Goal: Task Accomplishment & Management: Manage account settings

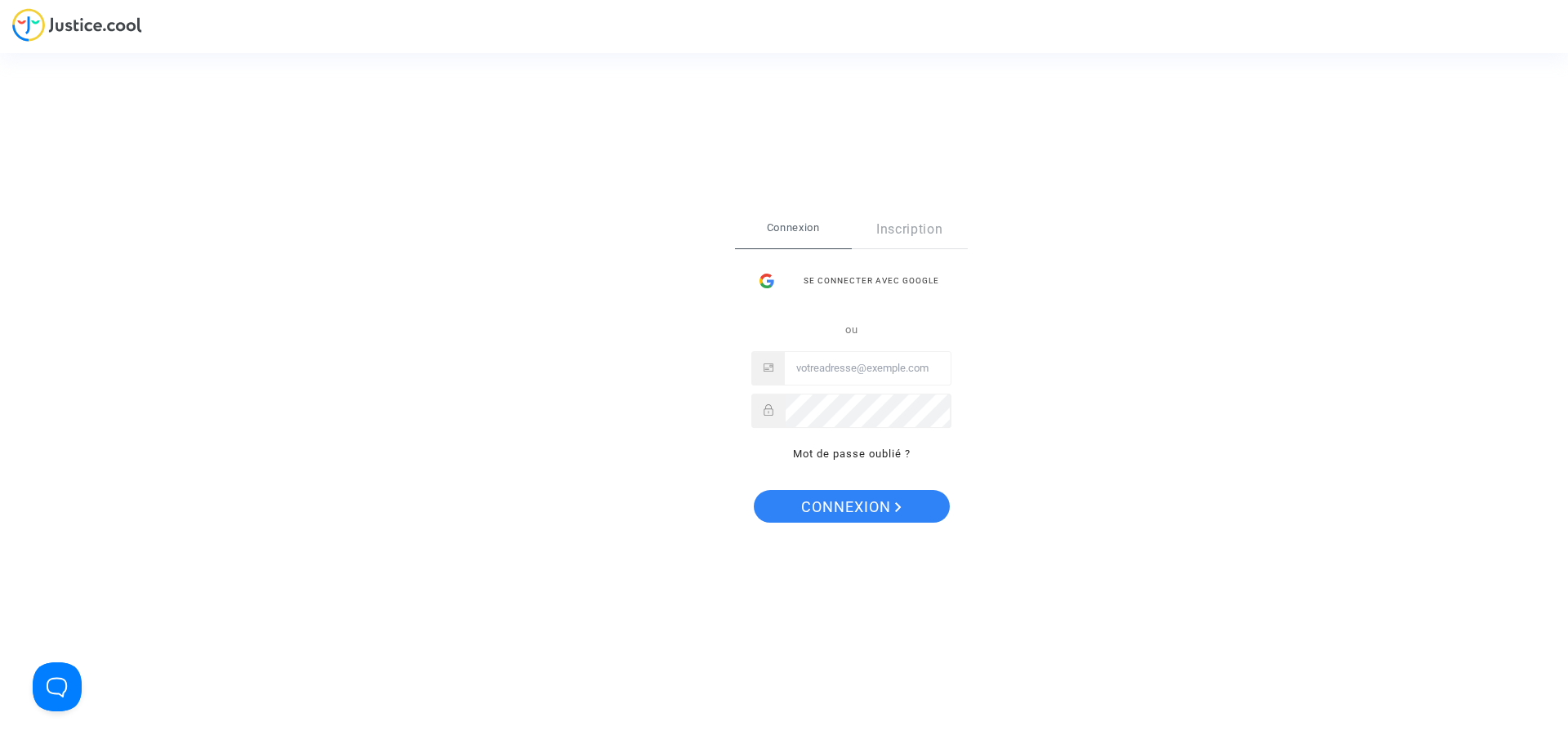
type input "[EMAIL_ADDRESS][DOMAIN_NAME]"
click at [839, 516] on span "Connexion" at bounding box center [851, 507] width 101 height 35
